Goal: Transaction & Acquisition: Download file/media

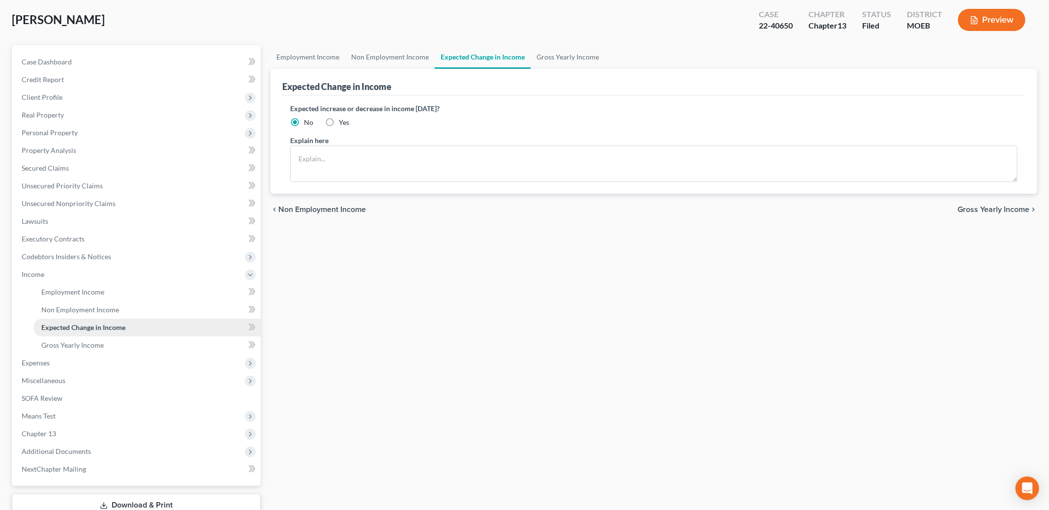
scroll to position [58, 0]
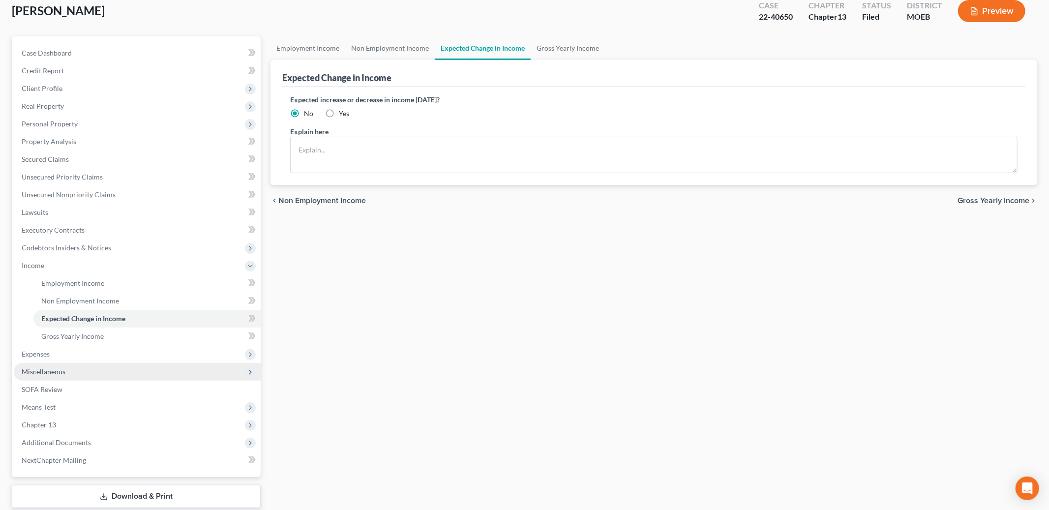
click at [88, 371] on span "Miscellaneous" at bounding box center [137, 372] width 247 height 18
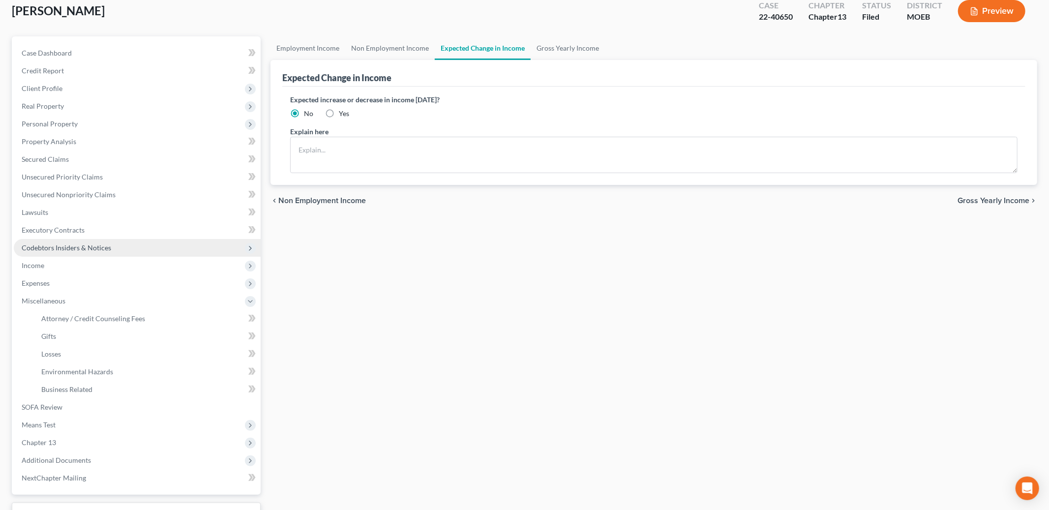
click at [118, 246] on span "Codebtors Insiders & Notices" at bounding box center [137, 248] width 247 height 18
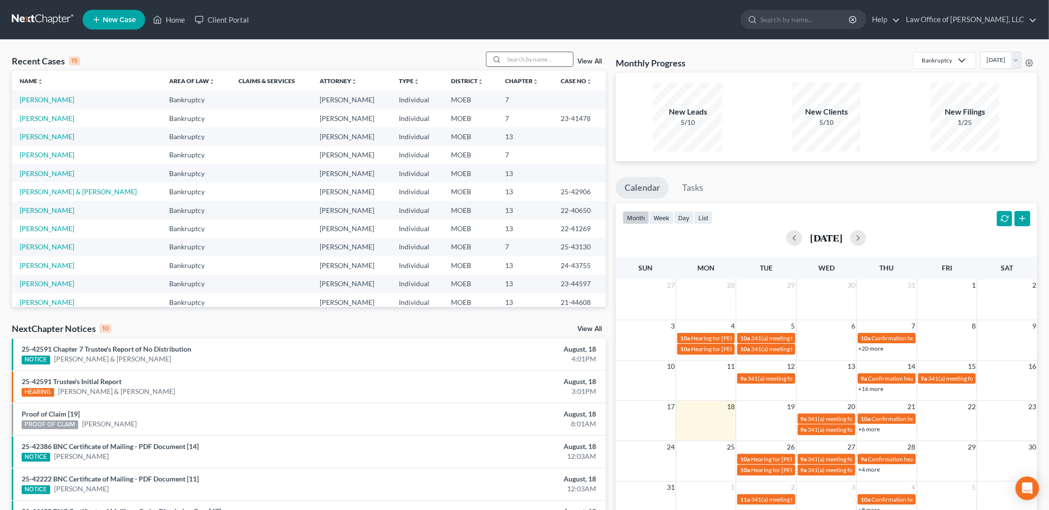
click at [513, 58] on input "search" at bounding box center [538, 59] width 69 height 14
type input "derousse"
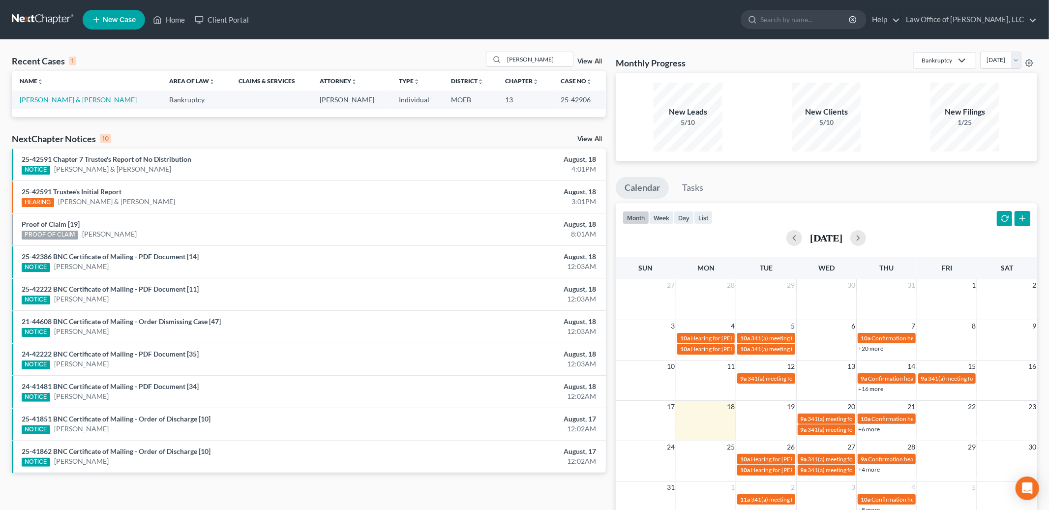
click at [44, 95] on td "Derousse, David & Christina" at bounding box center [86, 99] width 149 height 18
click at [41, 100] on link "Derousse, David & Christina" at bounding box center [78, 99] width 117 height 8
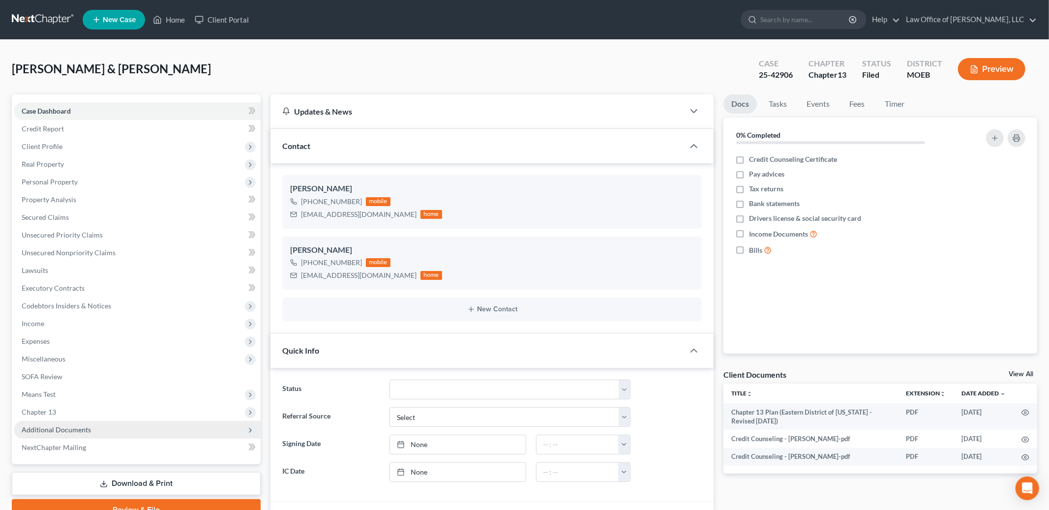
click at [51, 429] on span "Additional Documents" at bounding box center [56, 429] width 69 height 8
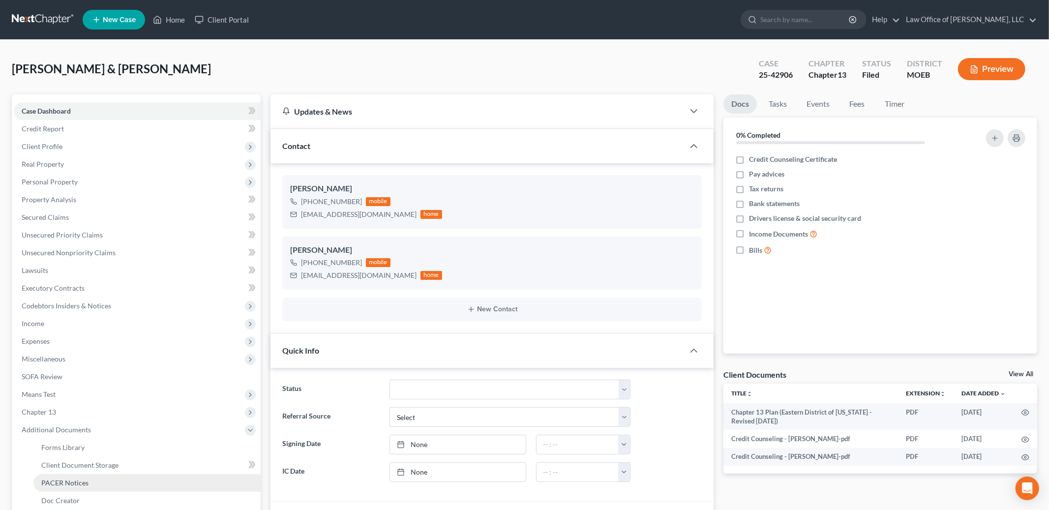
click at [58, 481] on span "PACER Notices" at bounding box center [64, 482] width 47 height 8
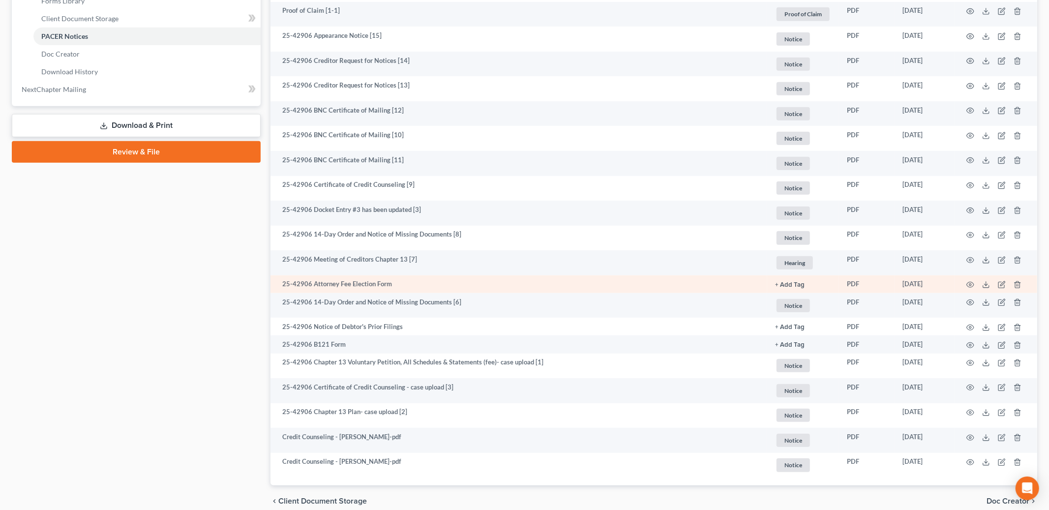
scroll to position [451, 0]
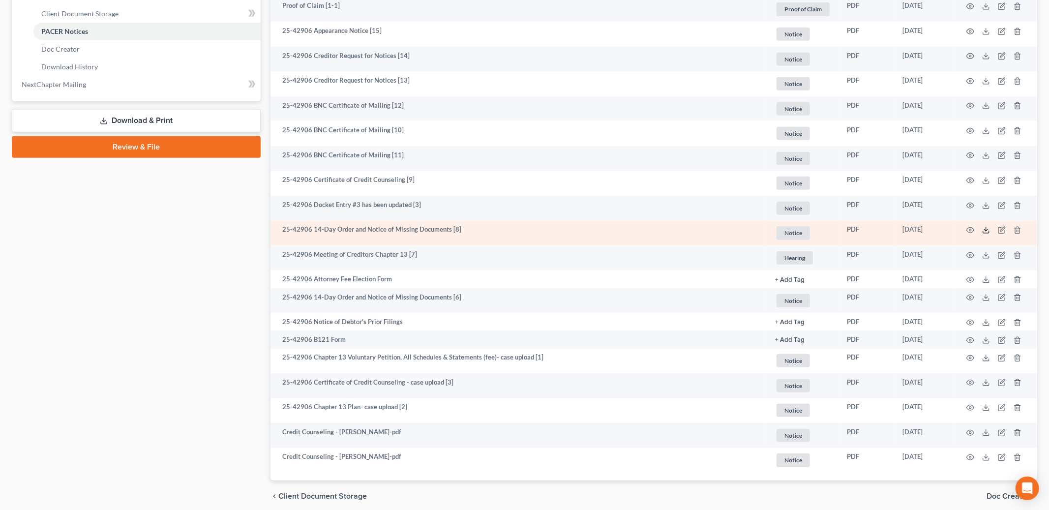
click at [984, 232] on icon at bounding box center [986, 232] width 6 height 2
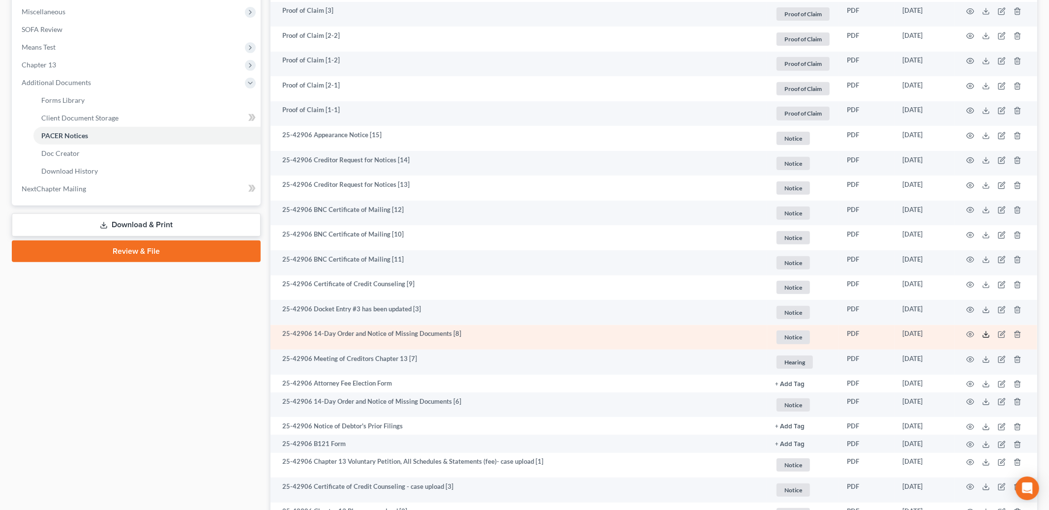
scroll to position [348, 0]
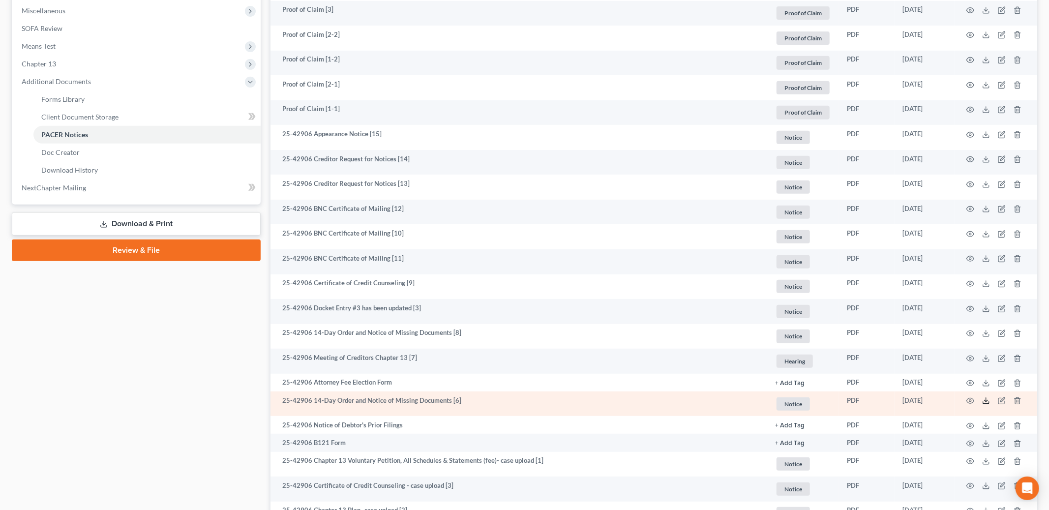
click at [986, 402] on icon at bounding box center [986, 401] width 8 height 8
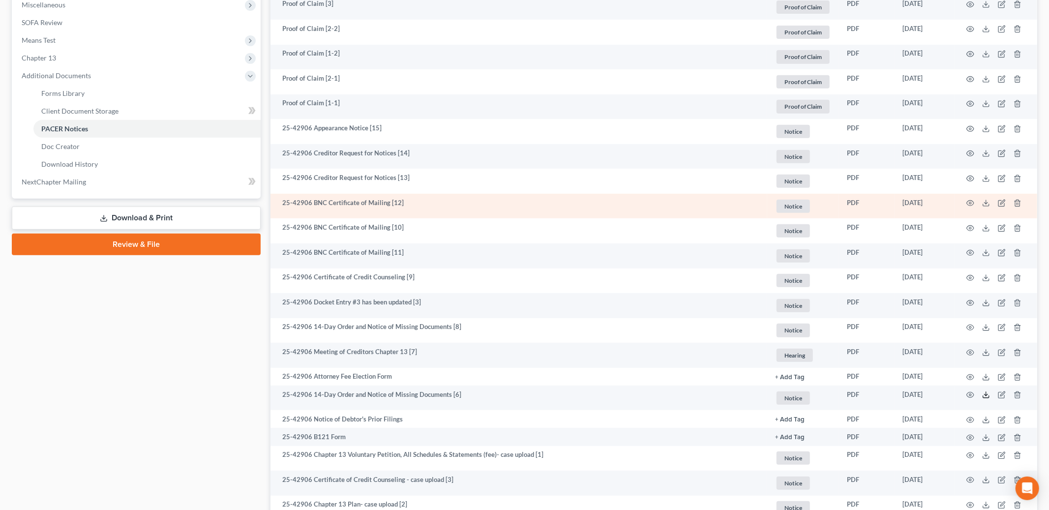
scroll to position [0, 0]
